Goal: Task Accomplishment & Management: Manage account settings

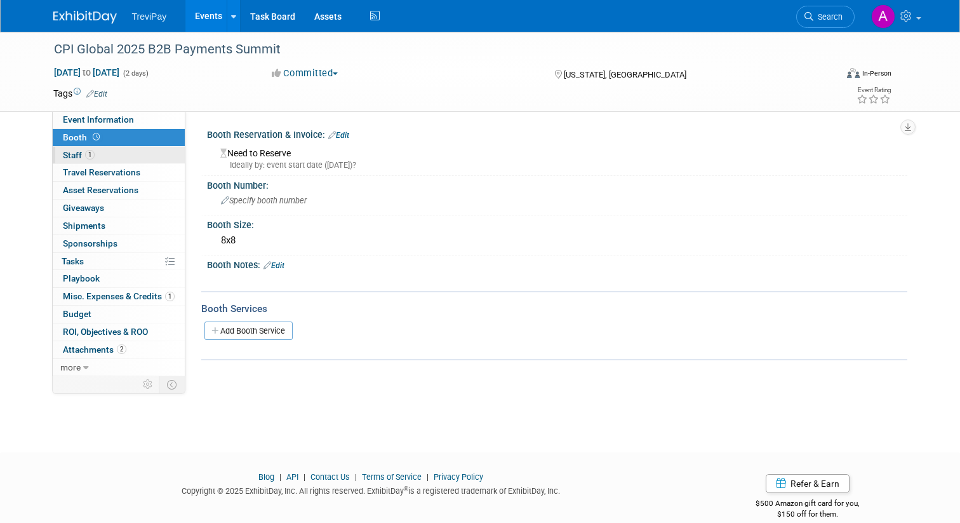
click at [164, 156] on link "1 Staff 1" at bounding box center [119, 155] width 132 height 17
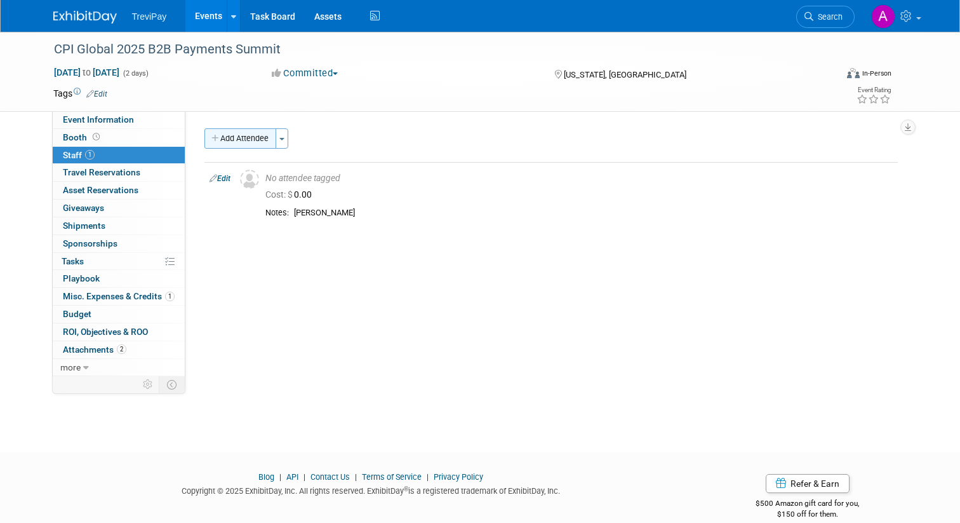
click at [250, 144] on button "Add Attendee" at bounding box center [241, 138] width 72 height 20
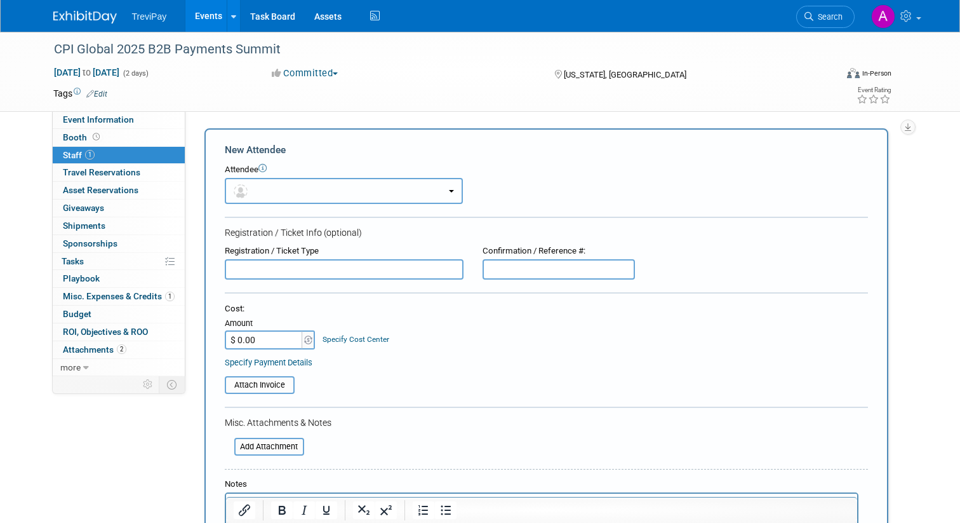
click at [317, 194] on button "button" at bounding box center [344, 191] width 238 height 26
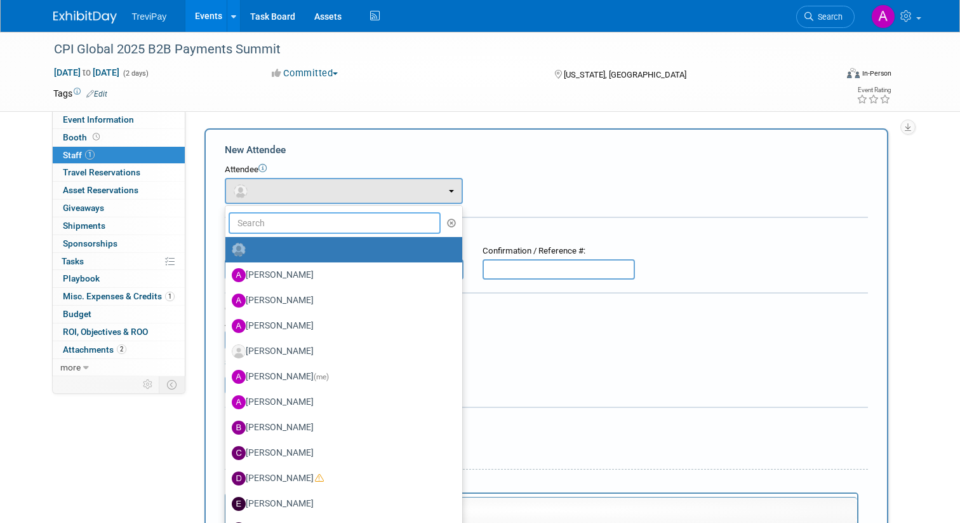
click at [311, 221] on input "text" at bounding box center [335, 223] width 213 height 22
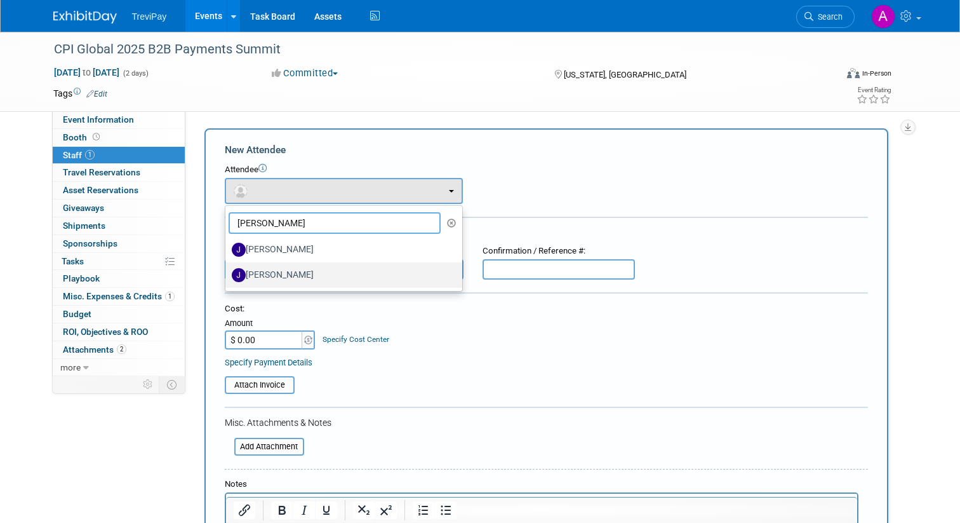
type input "[PERSON_NAME]"
click at [296, 265] on label "[PERSON_NAME]" at bounding box center [341, 275] width 218 height 20
click at [227, 269] on input "[PERSON_NAME]" at bounding box center [223, 273] width 8 height 8
select select "b605e742-1502-4b04-bd3d-3ae94c75c40f"
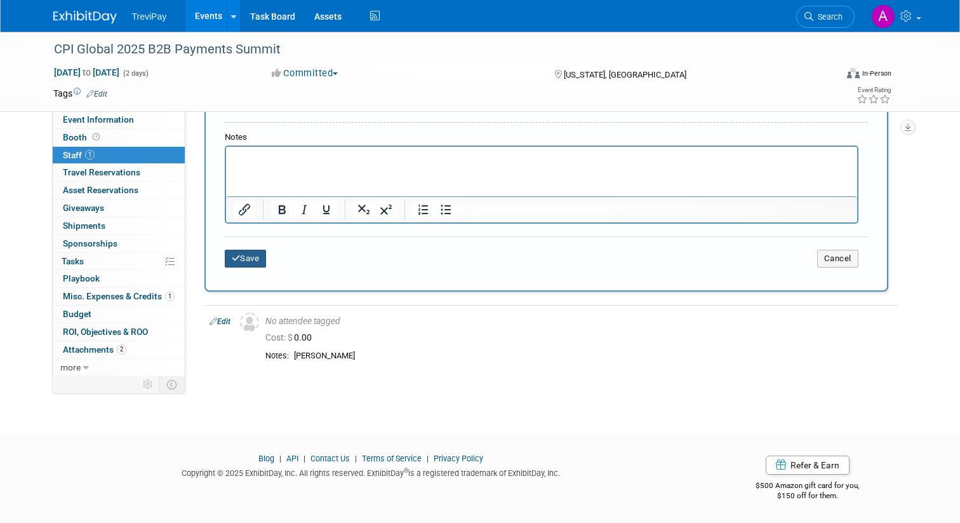
click at [262, 259] on button "Save" at bounding box center [246, 259] width 42 height 18
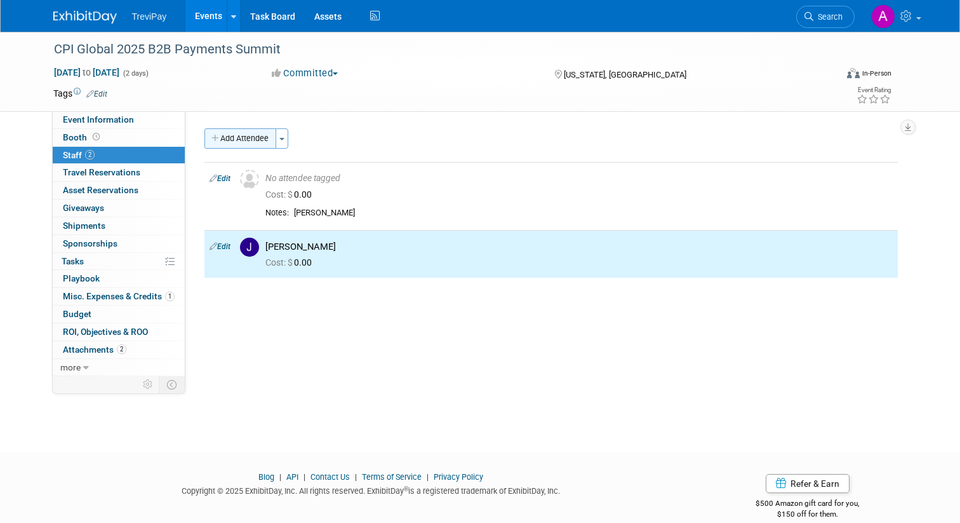
click at [255, 145] on button "Add Attendee" at bounding box center [241, 138] width 72 height 20
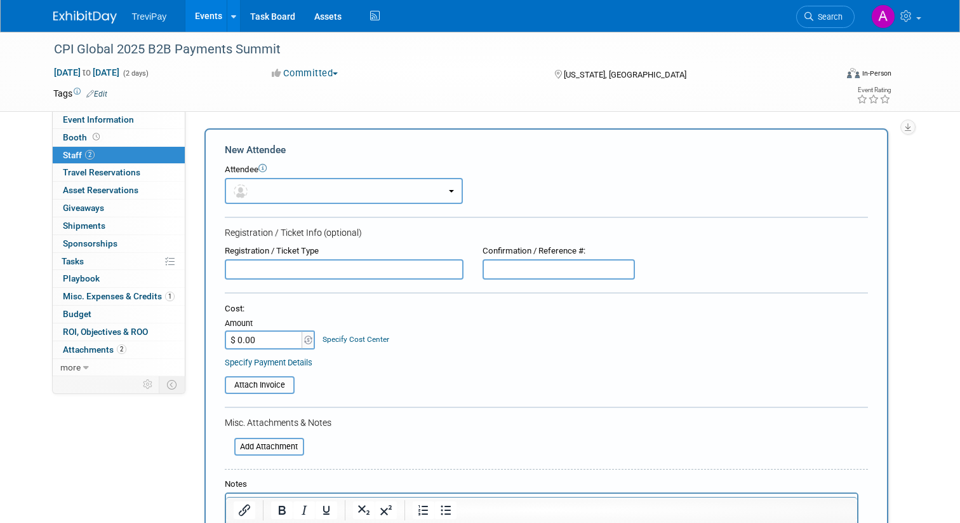
click at [290, 187] on button "button" at bounding box center [344, 191] width 238 height 26
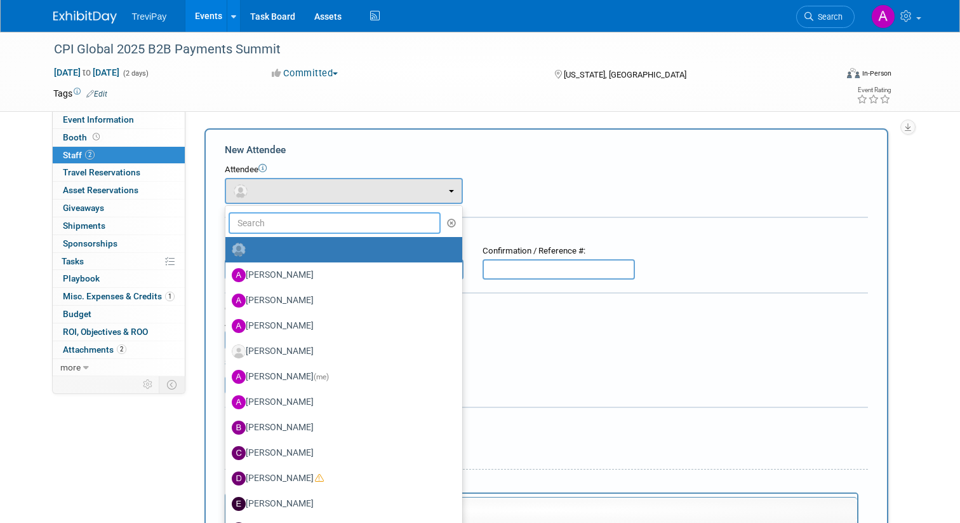
click at [288, 218] on input "text" at bounding box center [335, 223] width 213 height 22
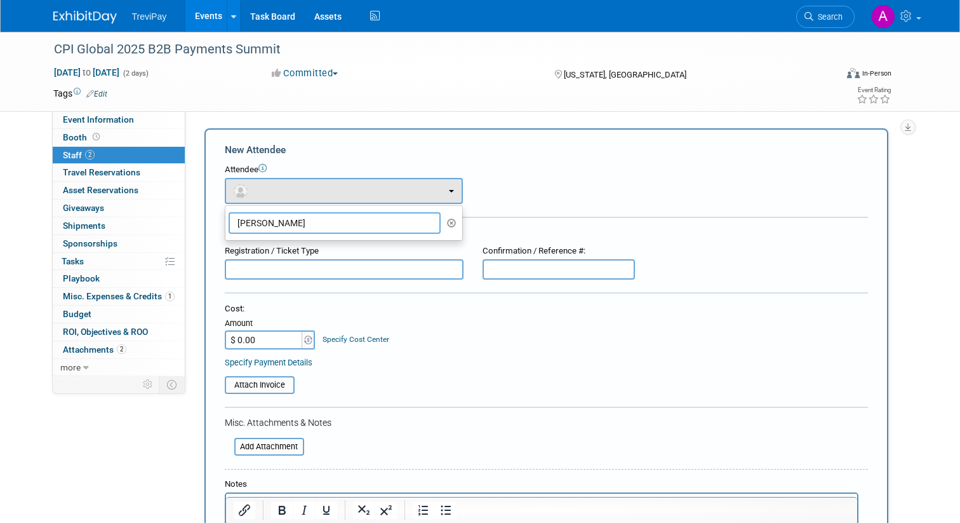
type input "[PERSON_NAME]"
click at [393, 245] on div "Registration / Ticket Type" at bounding box center [344, 251] width 239 height 12
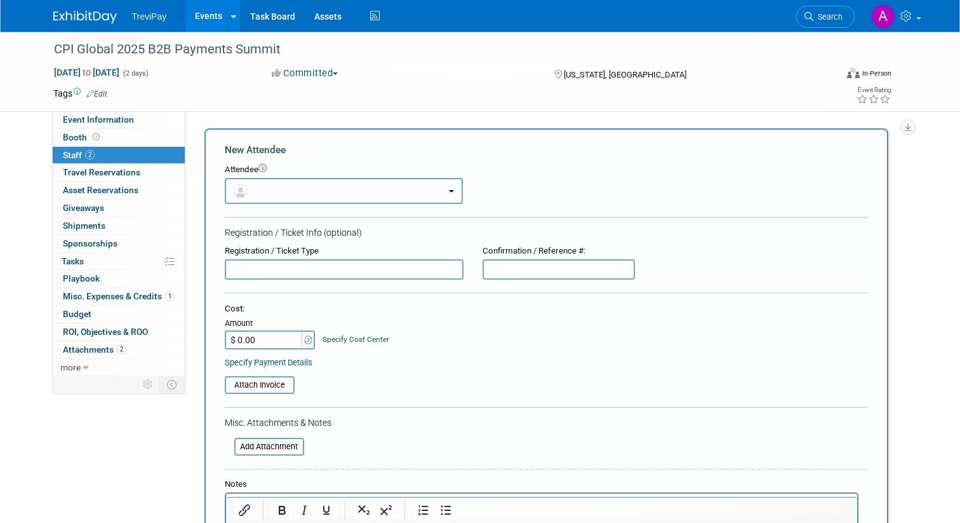
click at [390, 190] on button "button" at bounding box center [344, 191] width 238 height 26
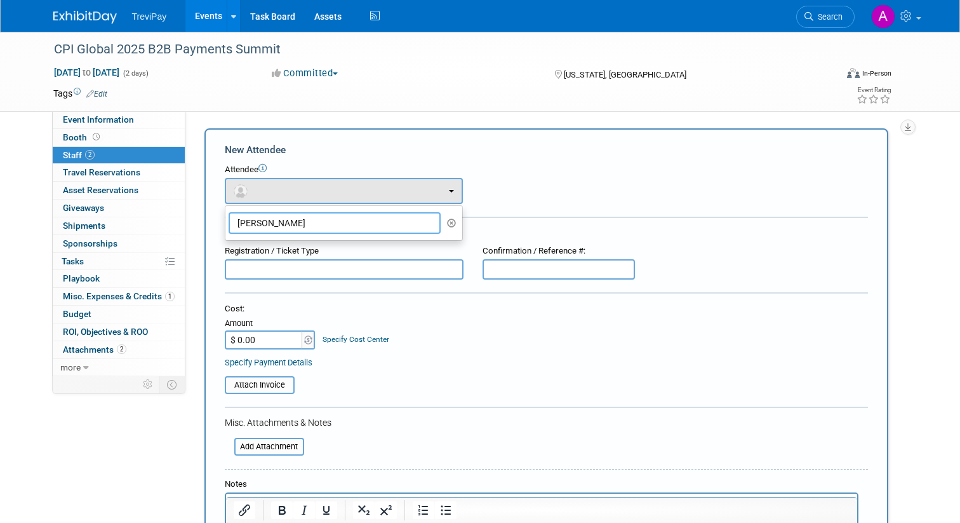
click at [424, 220] on input "[PERSON_NAME]" at bounding box center [335, 223] width 213 height 22
click at [448, 224] on icon "button" at bounding box center [452, 222] width 10 height 9
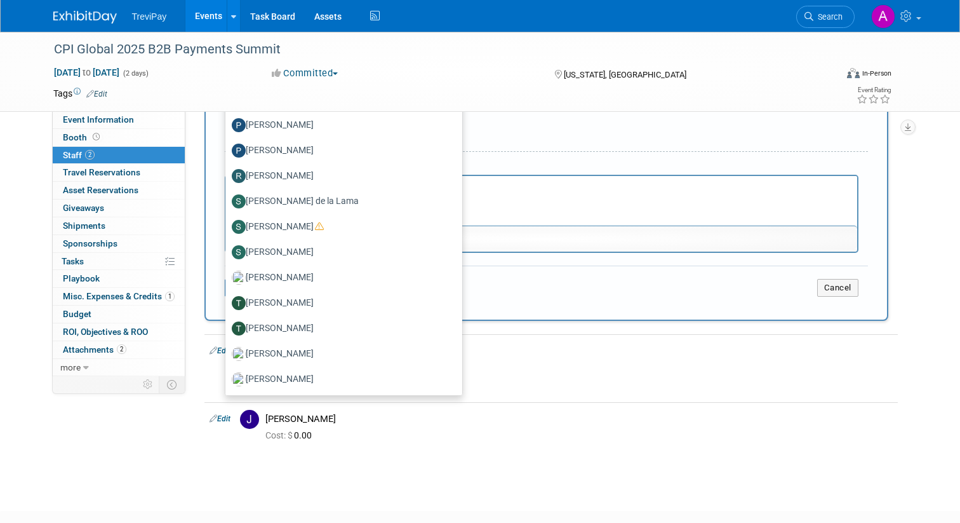
scroll to position [267, 0]
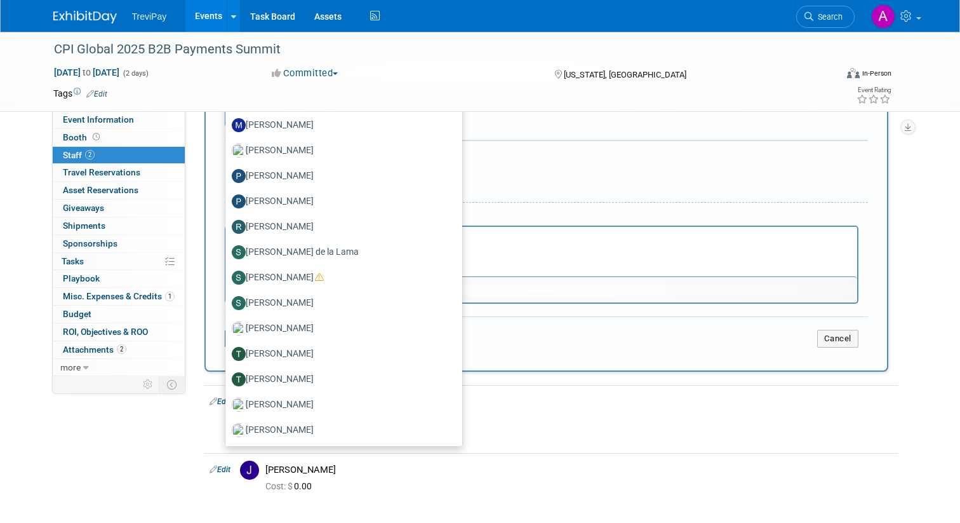
click at [520, 245] on html at bounding box center [540, 236] width 631 height 18
click at [549, 188] on form "New Attendee Attendee <img src="[URL][DOMAIN_NAME]" style="width: 22px; height:…" at bounding box center [546, 116] width 643 height 481
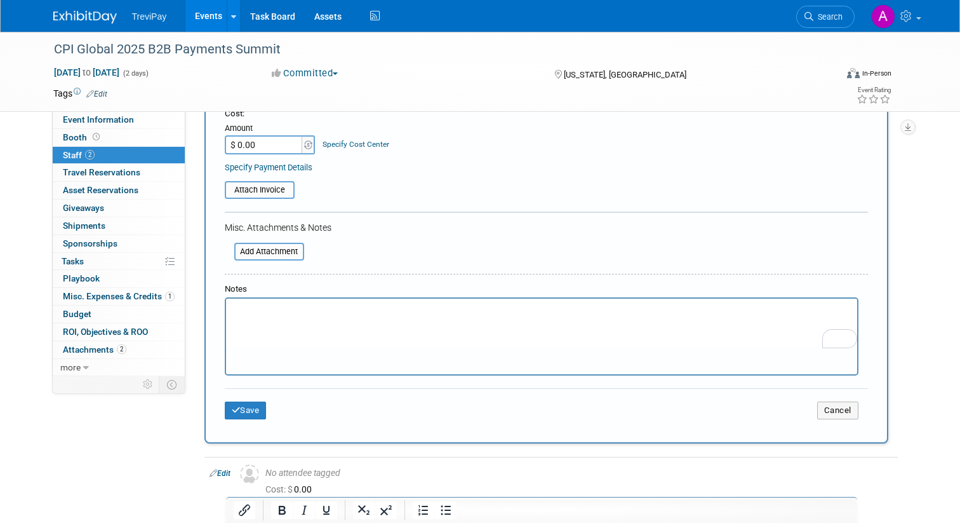
scroll to position [256, 0]
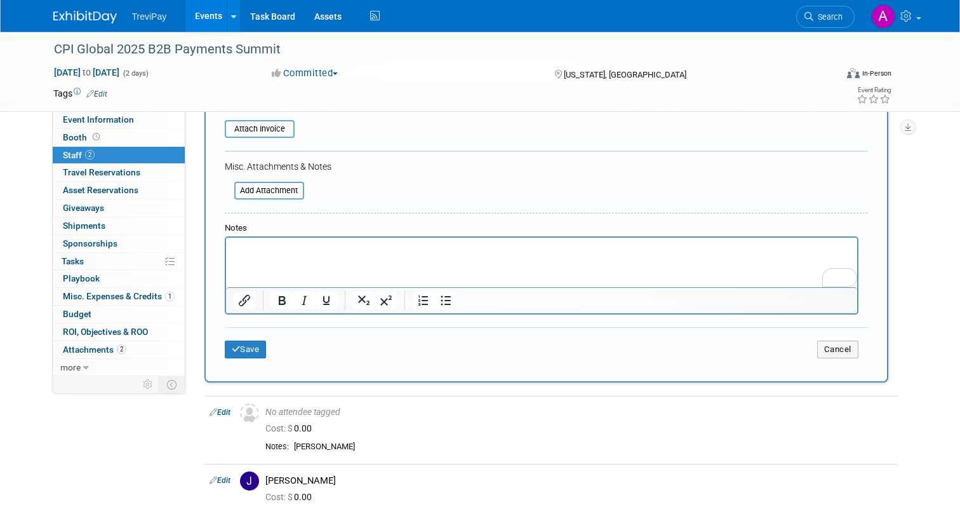
click at [452, 255] on html at bounding box center [540, 247] width 631 height 18
click at [248, 360] on div "Save Cancel" at bounding box center [546, 347] width 643 height 41
click at [252, 355] on button "Save" at bounding box center [246, 349] width 42 height 18
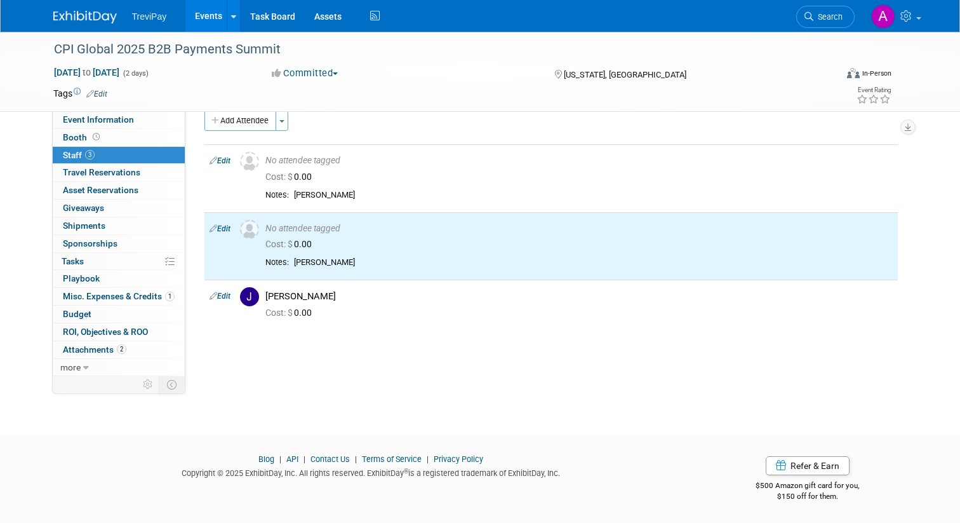
scroll to position [0, 0]
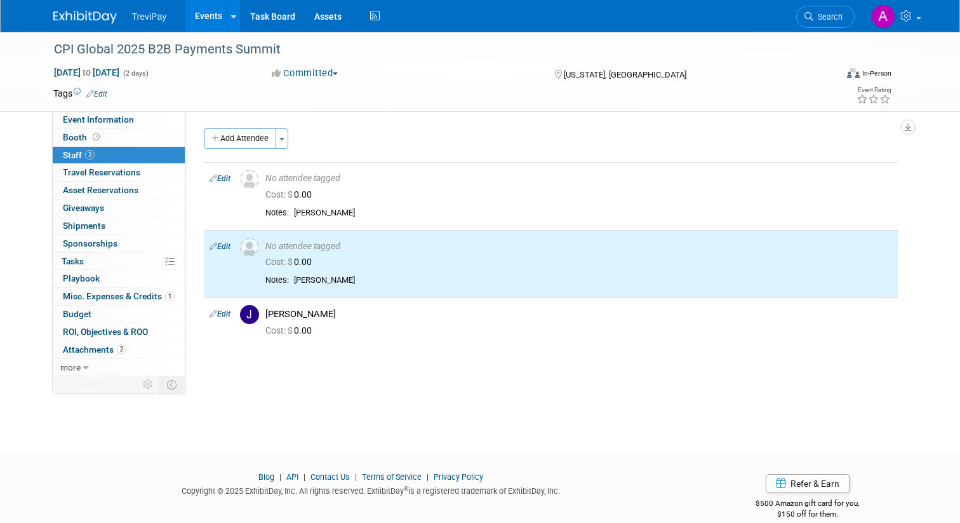
click at [242, 156] on div "Add Attendee Toggle Dropdown Quick -Tag Attendees Apply X (me) select all cancel" at bounding box center [552, 236] width 694 height 217
click at [244, 145] on button "Add Attendee" at bounding box center [241, 138] width 72 height 20
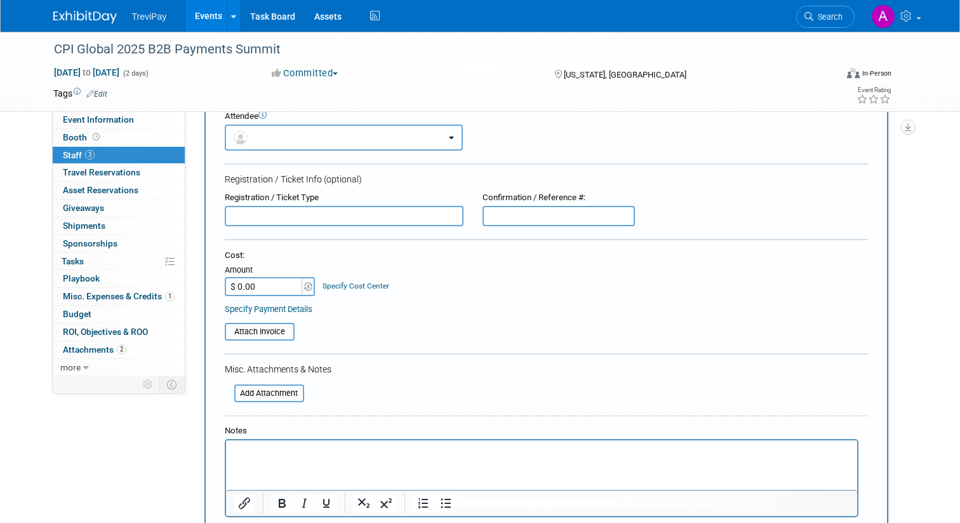
scroll to position [23, 0]
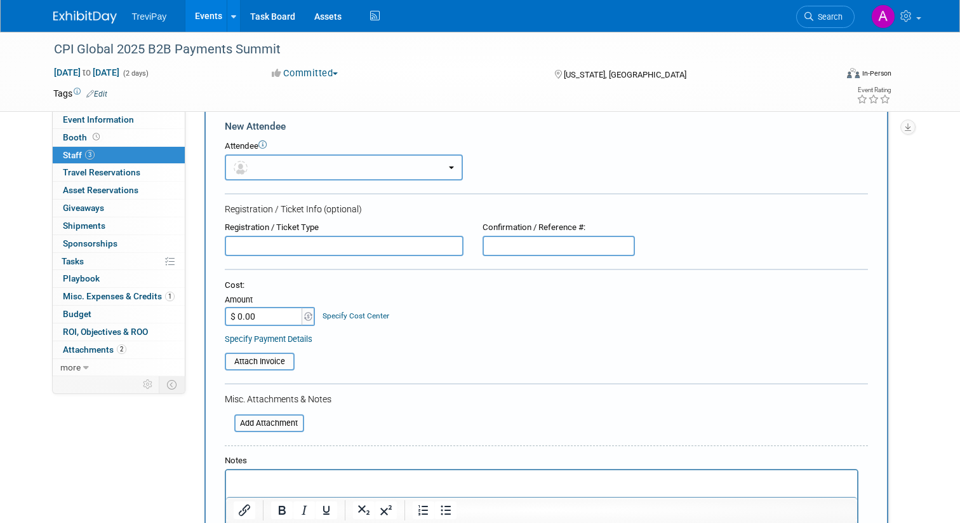
click at [304, 163] on button "button" at bounding box center [344, 167] width 238 height 26
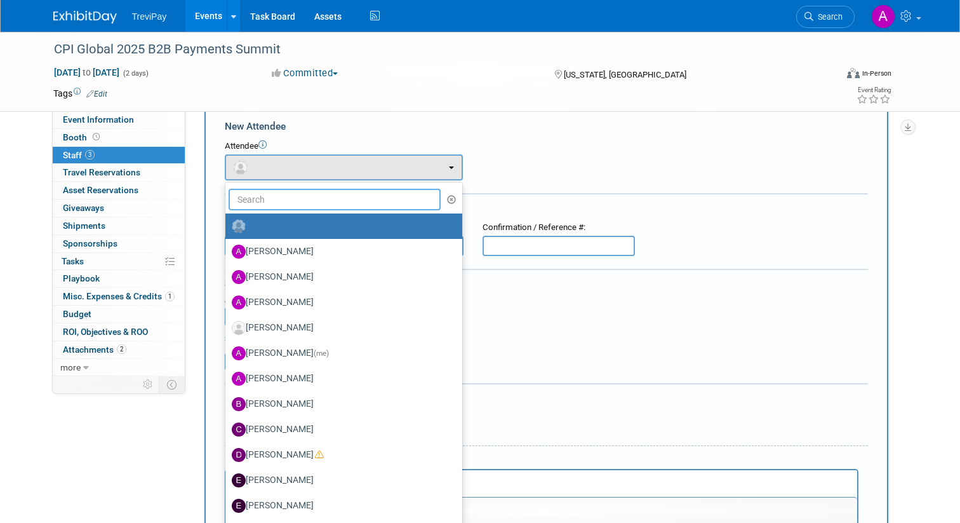
click at [287, 208] on input "text" at bounding box center [335, 200] width 213 height 22
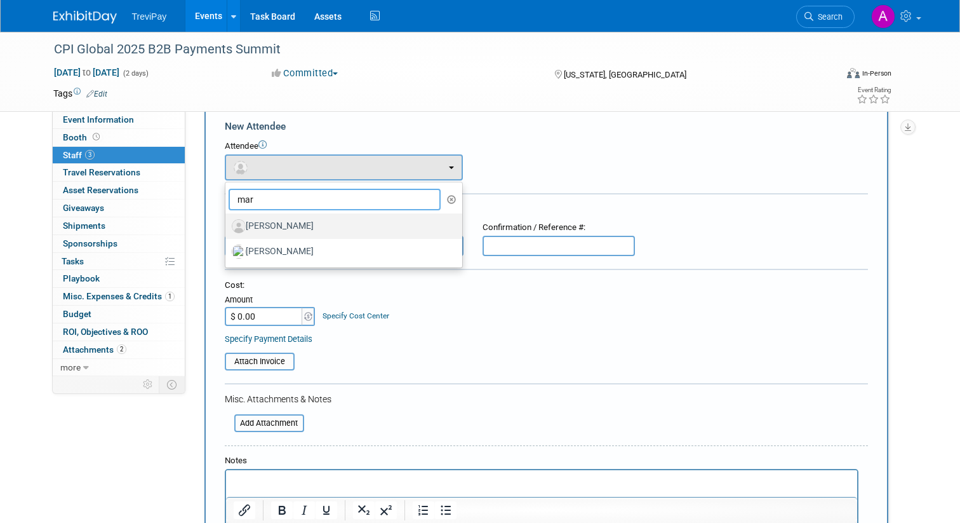
type input "mar"
click at [281, 236] on link "[PERSON_NAME]" at bounding box center [343, 225] width 237 height 25
click at [281, 222] on label "[PERSON_NAME]" at bounding box center [341, 226] width 218 height 20
click at [227, 222] on input "[PERSON_NAME]" at bounding box center [223, 224] width 8 height 8
select select "284c9759-4700-4c3d-af78-e5e693e283cc"
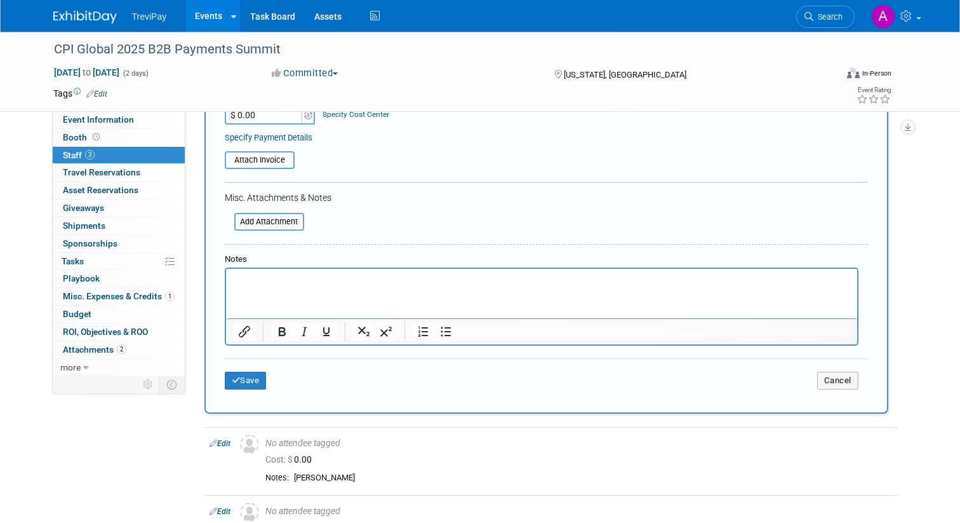
scroll to position [0, 0]
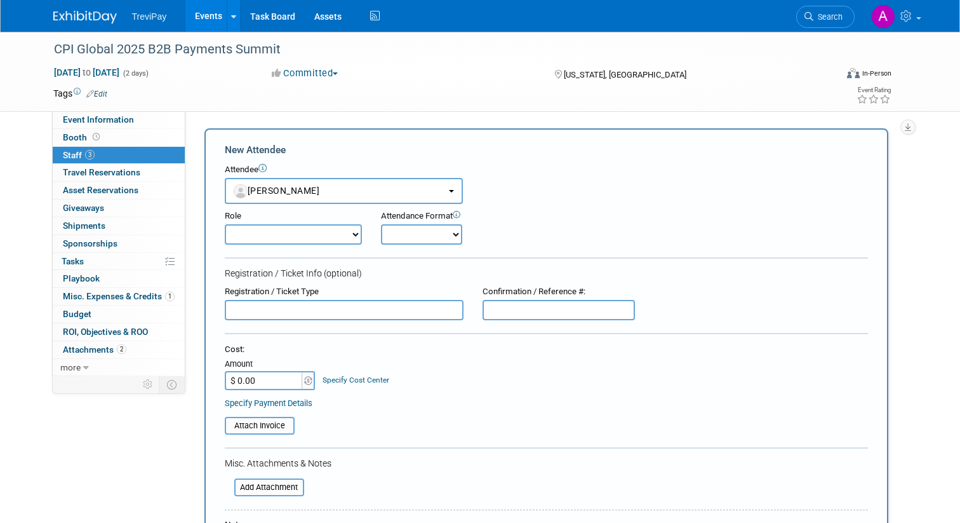
click at [288, 243] on select "Demonstrator Host Planner Presenter Sales Representative Set-up/Dismantle Crew …" at bounding box center [293, 234] width 137 height 20
select select "5"
click at [225, 224] on select "Demonstrator Host Planner Presenter Sales Representative Set-up/Dismantle Crew …" at bounding box center [293, 234] width 137 height 20
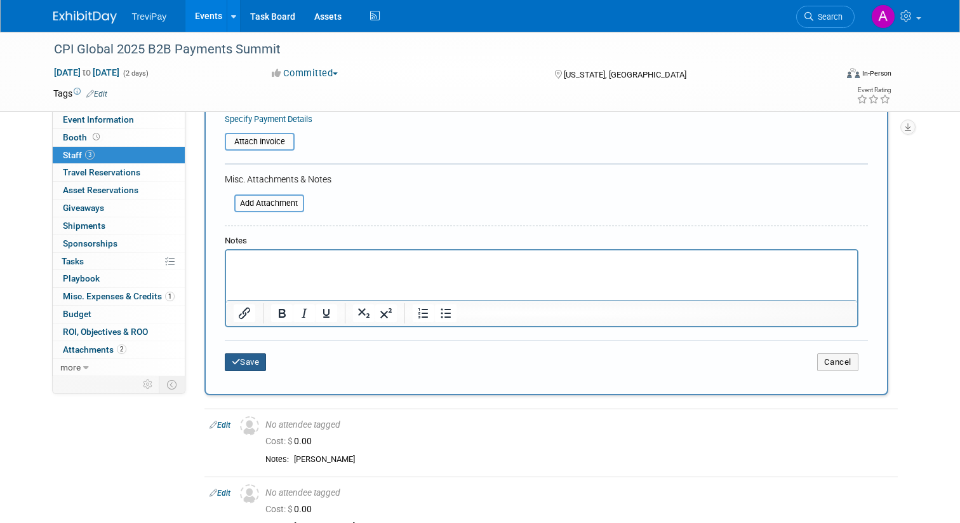
click at [248, 363] on button "Save" at bounding box center [246, 362] width 42 height 18
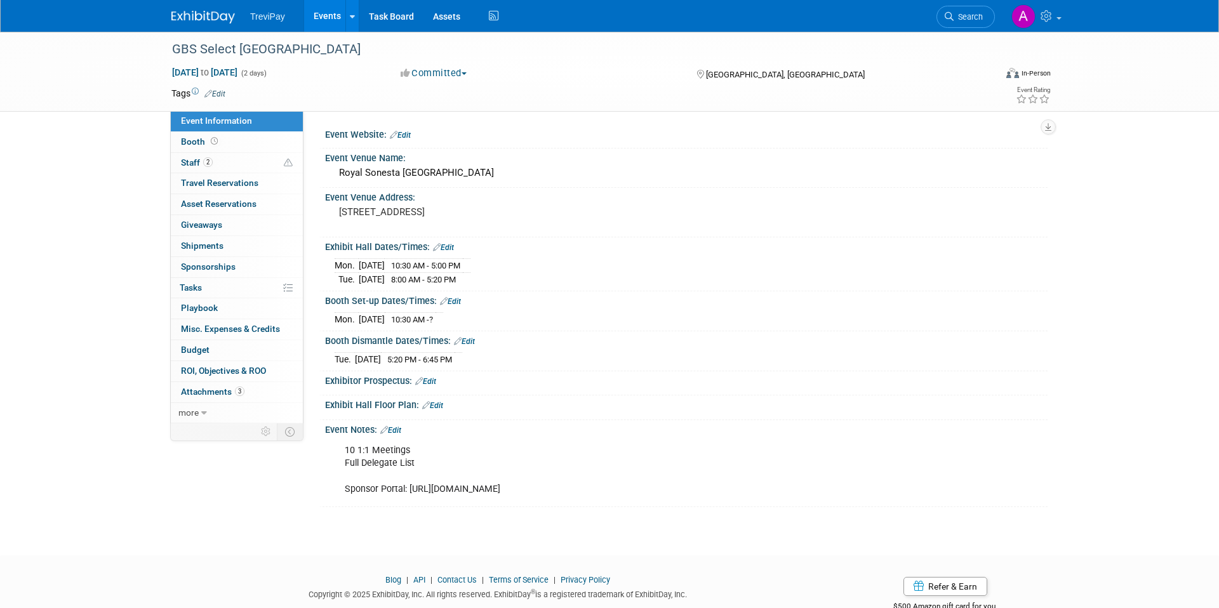
click at [227, 15] on img at bounding box center [203, 17] width 64 height 13
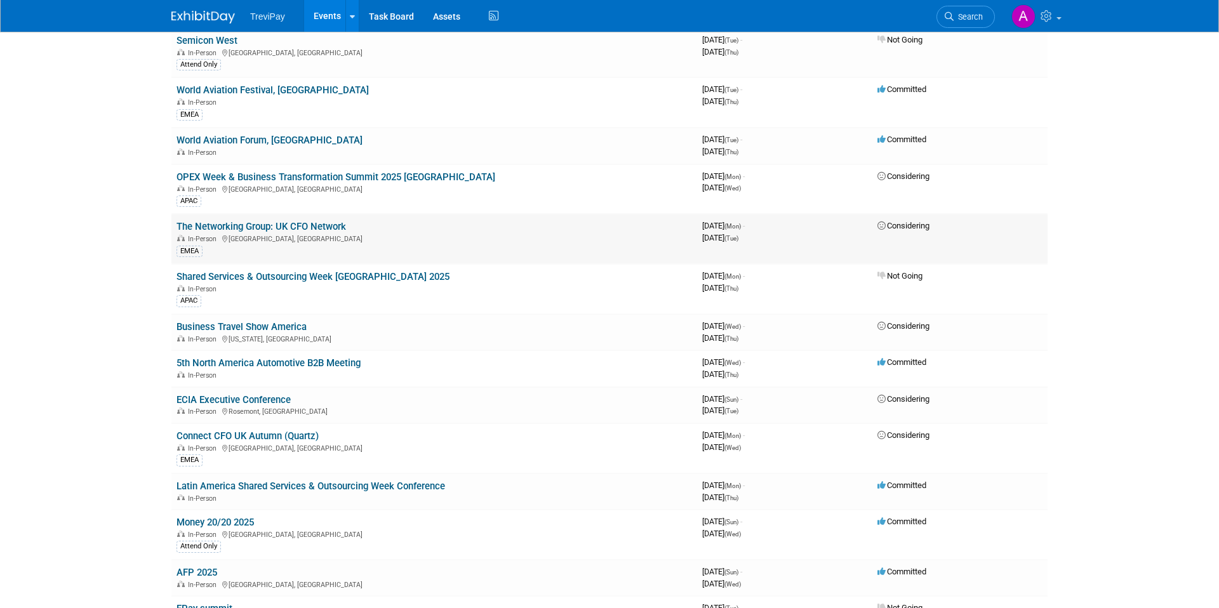
scroll to position [142, 0]
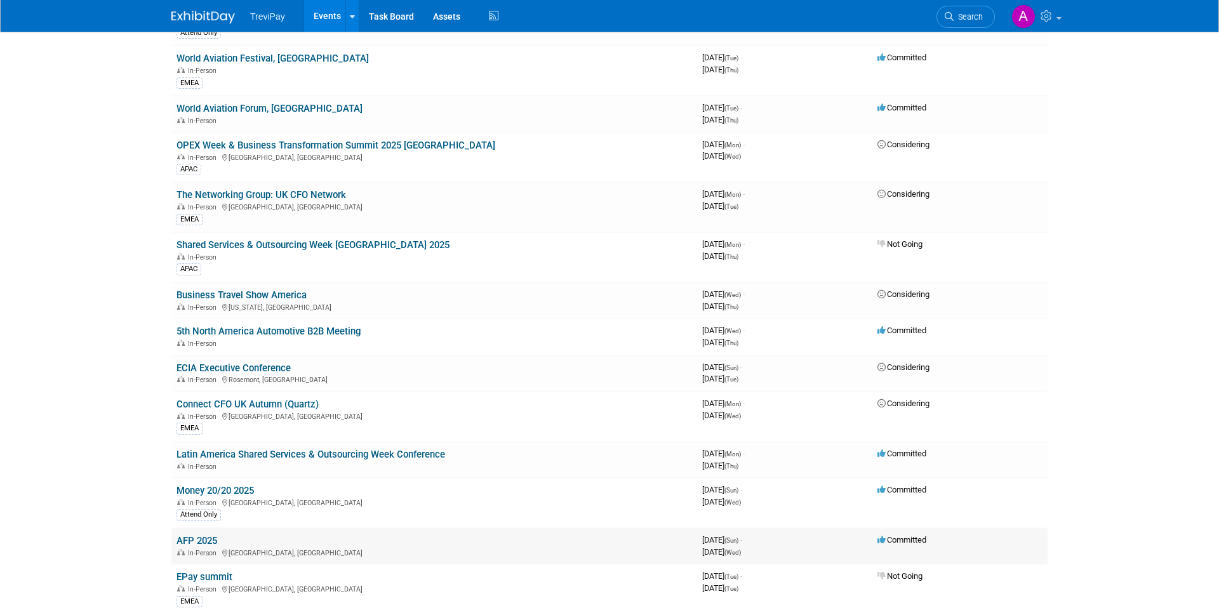
click at [309, 534] on td "AFP 2025 In-Person Boston, MA" at bounding box center [434, 546] width 526 height 36
click at [199, 546] on link "AFP 2025" at bounding box center [197, 540] width 41 height 11
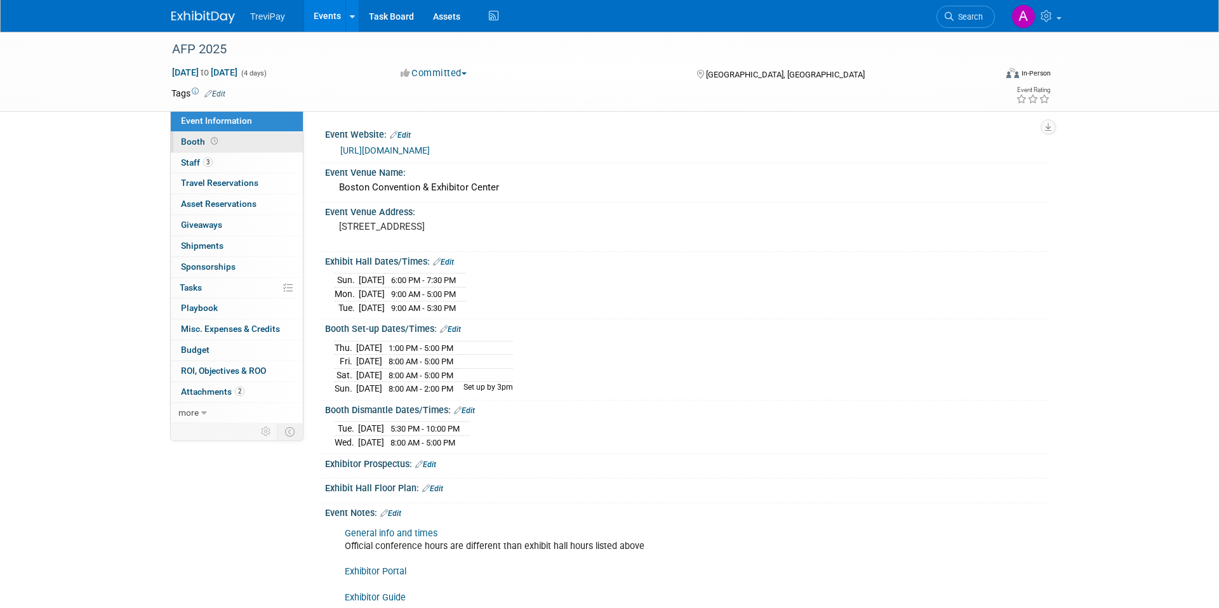
click at [221, 141] on link "Booth" at bounding box center [237, 142] width 132 height 20
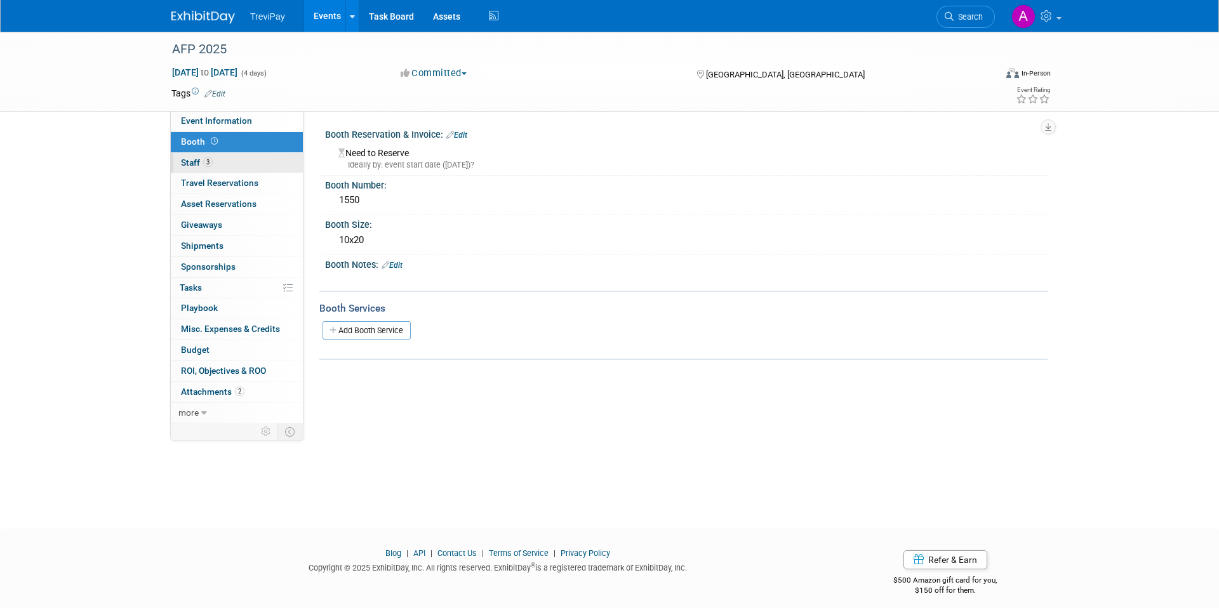
click at [255, 172] on link "3 Staff 3" at bounding box center [237, 163] width 132 height 20
